Goal: Task Accomplishment & Management: Manage account settings

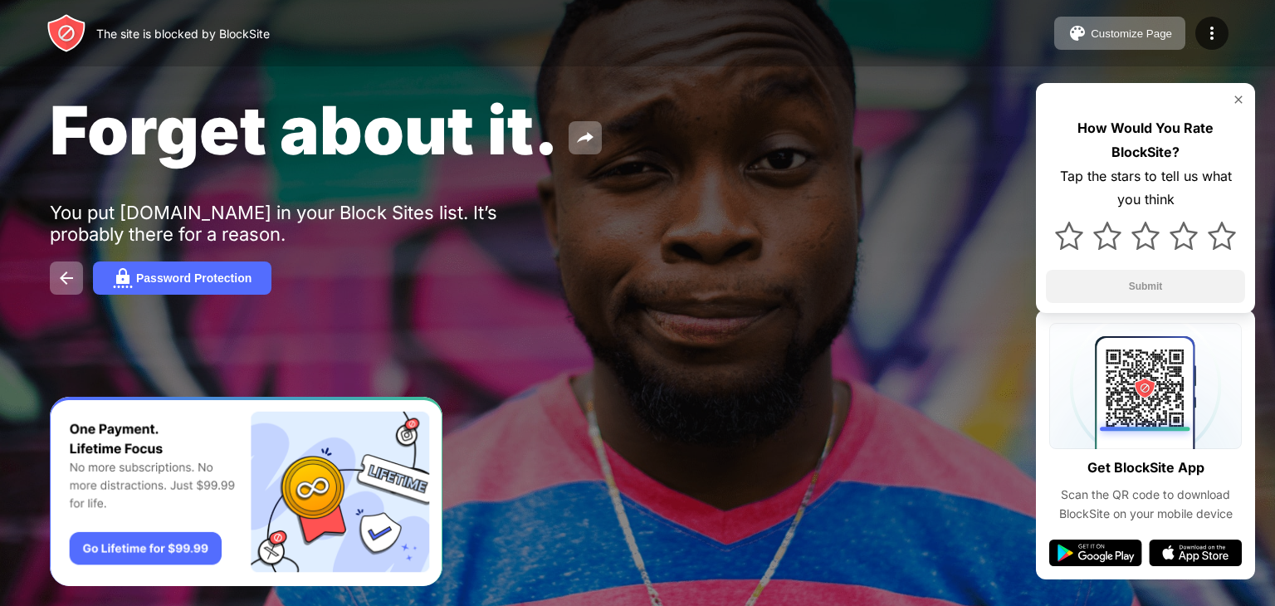
click at [690, 309] on div "Forget about it. You put [DOMAIN_NAME] in your Block Sites list. It’s probably …" at bounding box center [637, 192] width 1275 height 384
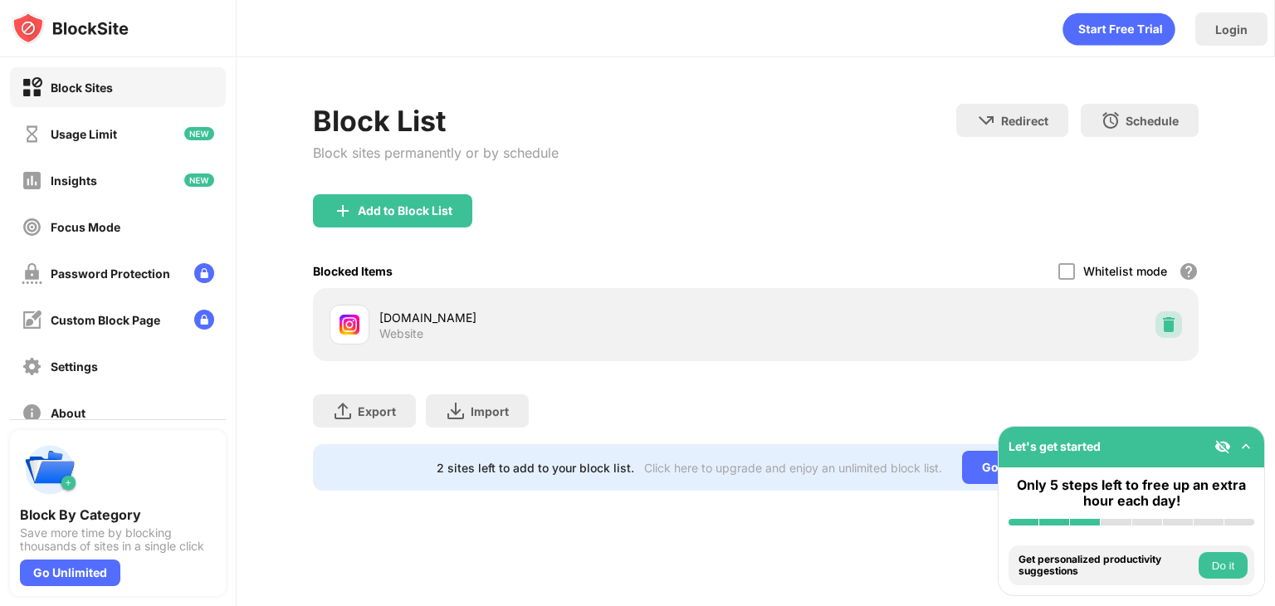
click at [1159, 314] on div at bounding box center [1169, 324] width 27 height 27
